Goal: Task Accomplishment & Management: Manage account settings

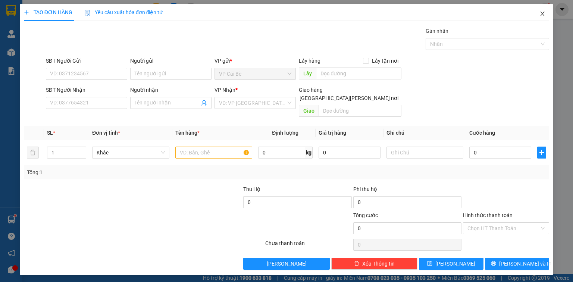
click at [542, 14] on icon "close" at bounding box center [542, 14] width 4 height 4
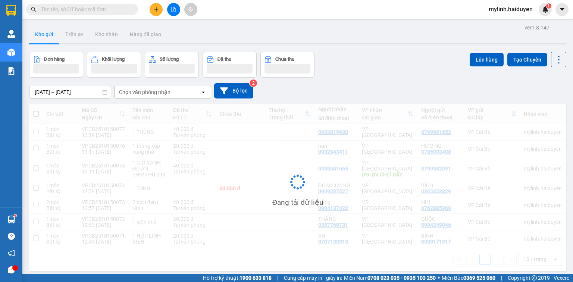
click at [518, 11] on span "mylinh.haiduyen" at bounding box center [510, 8] width 56 height 9
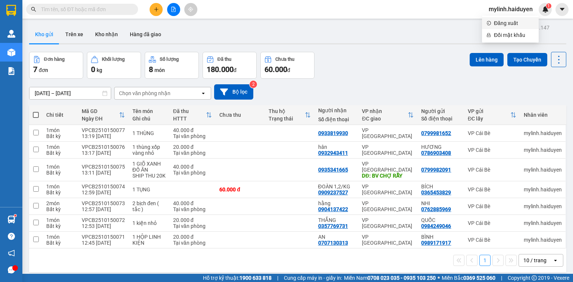
click at [513, 24] on span "Đăng xuất" at bounding box center [514, 23] width 40 height 8
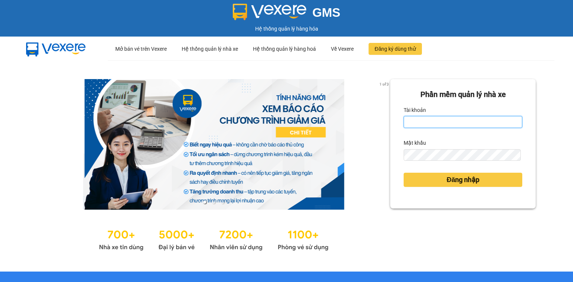
type input "thanhtai.haiduyen"
click at [453, 123] on input "thanhtai.haiduyen" at bounding box center [462, 122] width 119 height 12
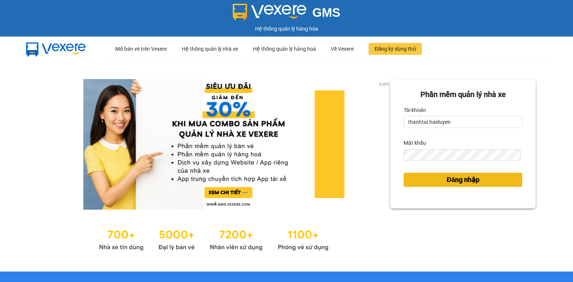
click at [465, 180] on span "Đăng nhập" at bounding box center [462, 180] width 33 height 10
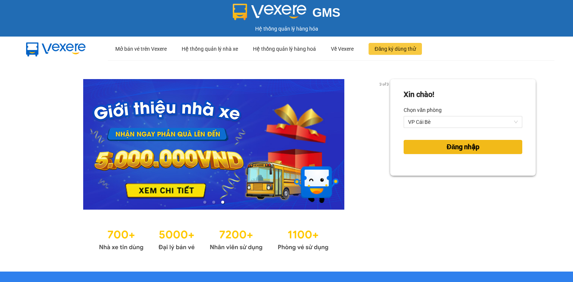
click at [459, 148] on span "Đăng nhập" at bounding box center [462, 147] width 33 height 10
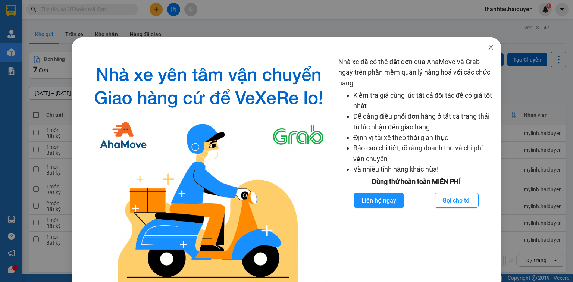
click at [488, 47] on icon "close" at bounding box center [491, 47] width 6 height 6
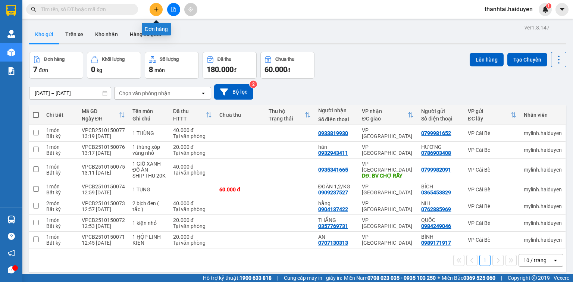
click at [157, 10] on icon "plus" at bounding box center [156, 9] width 5 height 5
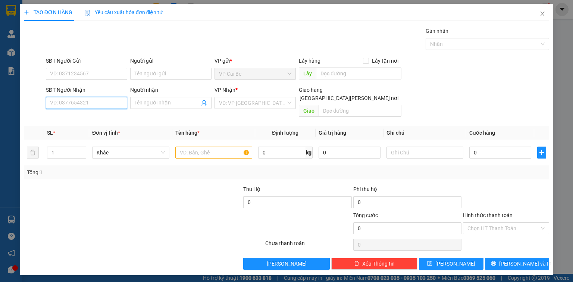
click at [111, 100] on input "SĐT Người Nhận" at bounding box center [86, 103] width 81 height 12
type input "0937110544"
click at [92, 119] on div "0937110544 - NA" at bounding box center [86, 117] width 72 height 8
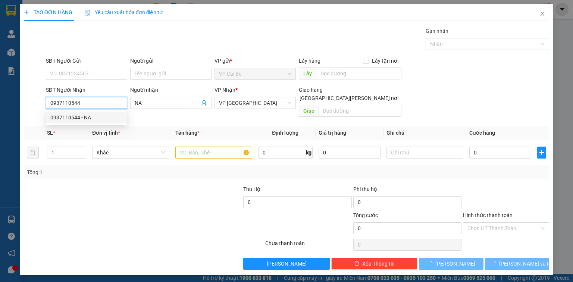
type input "NA"
type input "70.000"
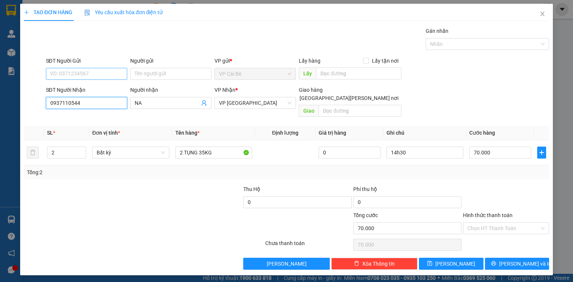
type input "0937110544"
click at [101, 72] on input "SĐT Người Gửi" at bounding box center [86, 74] width 81 height 12
click at [101, 87] on div "0383327779 - TÍN" at bounding box center [86, 88] width 72 height 8
type input "0383327779"
type input "TÍN"
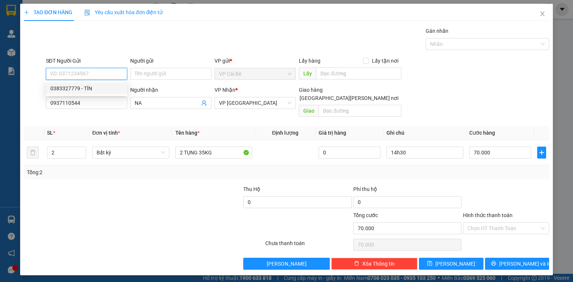
type input "UB BÌNH PHÚ"
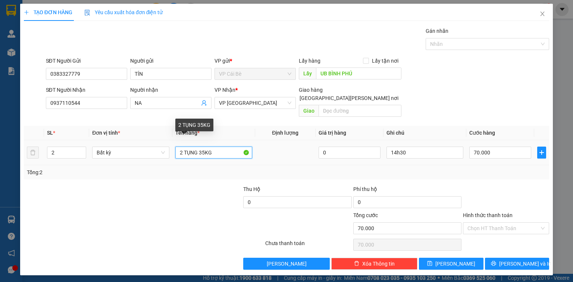
click at [204, 147] on input "2 TỤNG 35KG" at bounding box center [213, 153] width 77 height 12
type input "2 TỤNG 30KG"
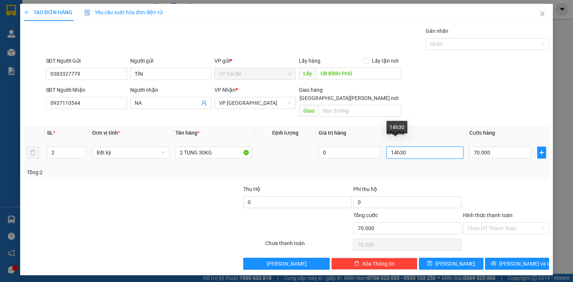
click at [439, 147] on input "14h30" at bounding box center [424, 153] width 77 height 12
type input "1"
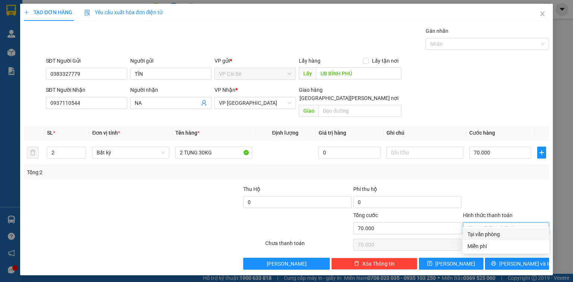
click at [495, 223] on input "Hình thức thanh toán" at bounding box center [503, 228] width 72 height 11
click at [494, 237] on div "Tại văn phòng" at bounding box center [505, 234] width 77 height 8
type input "0"
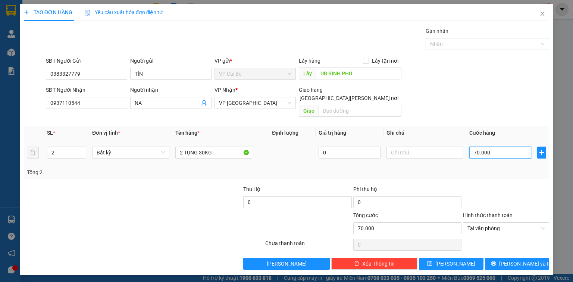
click at [477, 147] on input "70.000" at bounding box center [500, 153] width 62 height 12
type input "0"
type input "0.000"
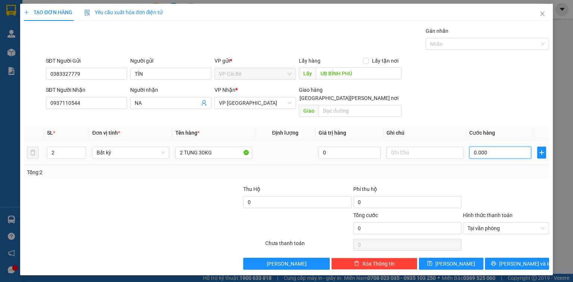
type input "60.000"
click at [491, 185] on div at bounding box center [506, 198] width 88 height 26
click at [419, 147] on input "text" at bounding box center [424, 153] width 77 height 12
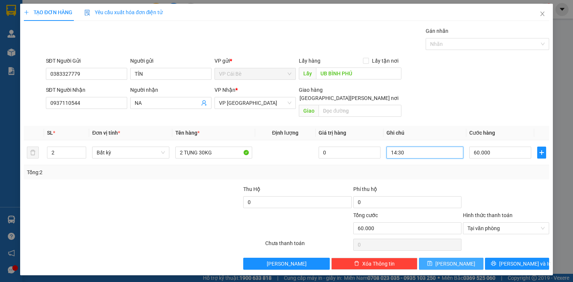
type input "14:30"
click at [469, 258] on button "[PERSON_NAME]" at bounding box center [451, 264] width 65 height 12
type input "0"
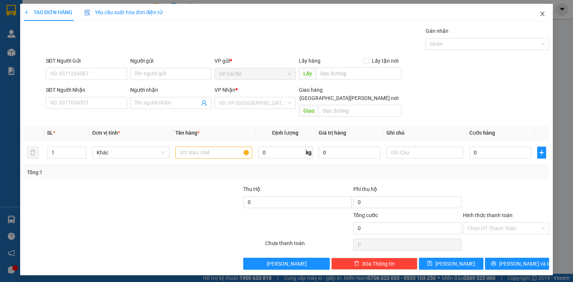
click at [544, 12] on icon "close" at bounding box center [542, 14] width 4 height 4
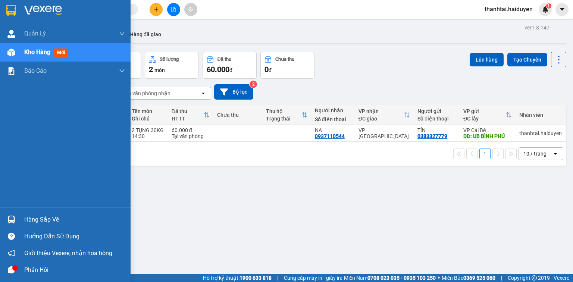
click at [37, 51] on span "Kho hàng" at bounding box center [37, 51] width 26 height 7
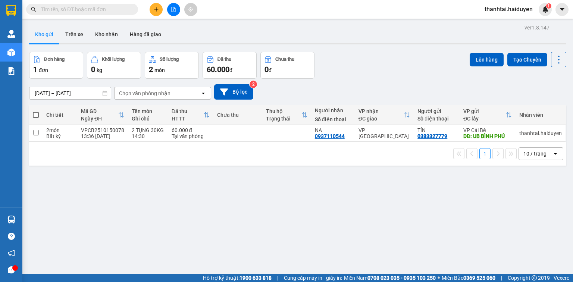
click at [112, 9] on input "text" at bounding box center [85, 9] width 88 height 8
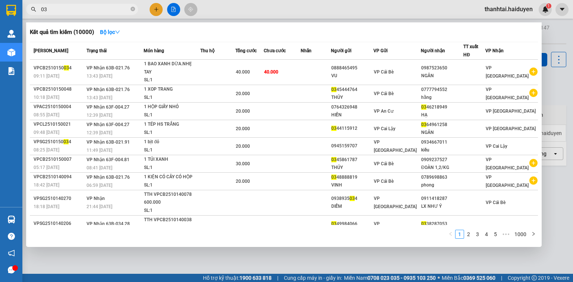
type input "0"
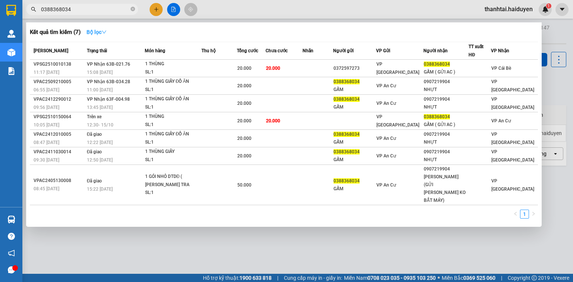
type input "0388368034"
click at [103, 29] on strong "Bộ lọc" at bounding box center [97, 32] width 20 height 6
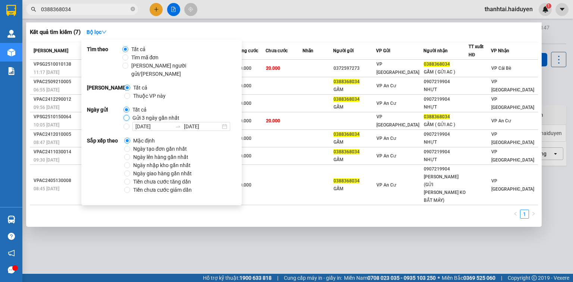
click at [125, 115] on input "Gửi 3 ngày gần nhất" at bounding box center [126, 118] width 6 height 6
radio input "true"
radio input "false"
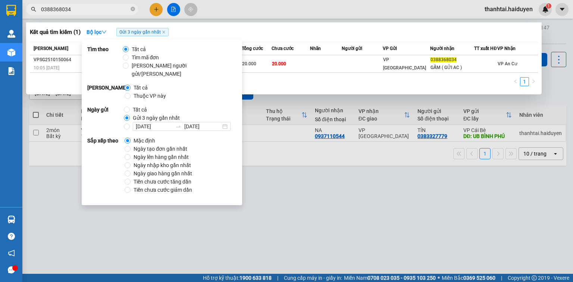
click at [113, 7] on input "0388368034" at bounding box center [85, 9] width 88 height 8
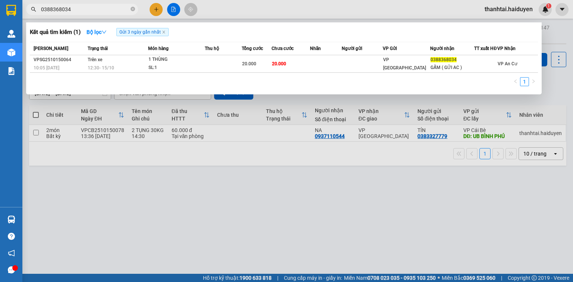
click at [249, 184] on div at bounding box center [286, 141] width 573 height 282
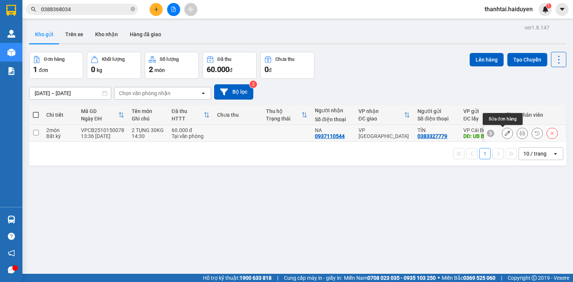
click at [502, 133] on button at bounding box center [507, 133] width 10 height 13
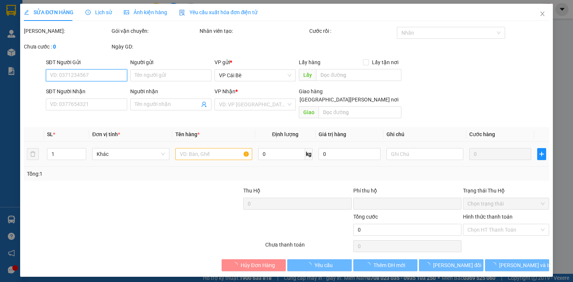
type input "0383327779"
type input "TÍN"
type input "UB BÌNH PHÚ"
type input "0937110544"
type input "NA"
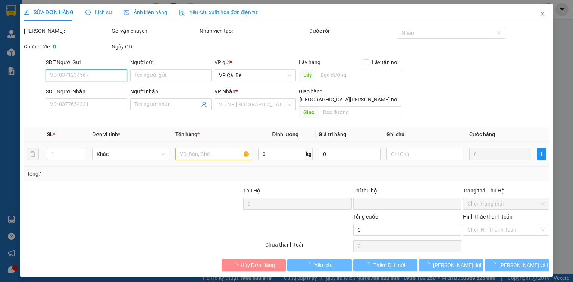
type input "0"
type input "60.000"
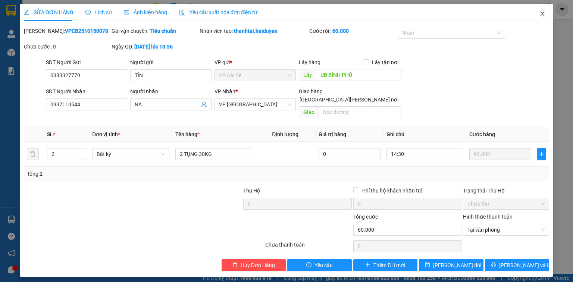
click at [540, 15] on icon "close" at bounding box center [542, 14] width 6 height 6
